Goal: Task Accomplishment & Management: Manage account settings

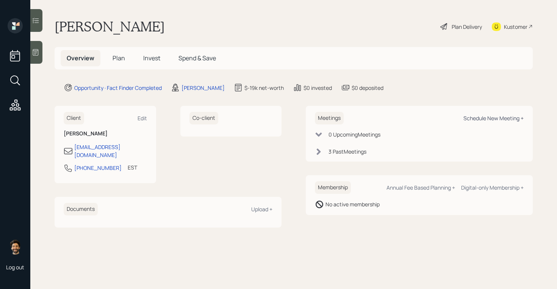
click at [481, 118] on div "Schedule New Meeting +" at bounding box center [493, 117] width 60 height 7
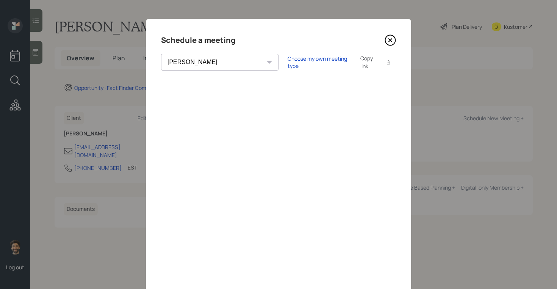
click at [210, 62] on select "[PERSON_NAME] [PERSON_NAME] [PERSON_NAME] [PERSON_NAME] [PERSON_NAME] [PERSON_N…" at bounding box center [219, 62] width 117 height 17
select select "round-[PERSON_NAME]"
click at [161, 54] on select "[PERSON_NAME] [PERSON_NAME] [PERSON_NAME] [PERSON_NAME] [PERSON_NAME] [PERSON_N…" at bounding box center [219, 62] width 117 height 17
click at [288, 64] on div "Choose my own meeting type" at bounding box center [320, 62] width 64 height 14
click at [393, 39] on icon at bounding box center [390, 39] width 11 height 11
